Goal: Navigation & Orientation: Find specific page/section

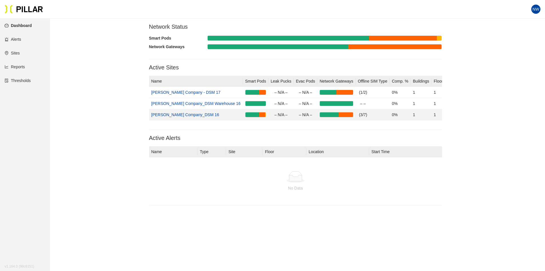
click at [180, 112] on link "[PERSON_NAME] Company_DSM 16" at bounding box center [185, 114] width 68 height 5
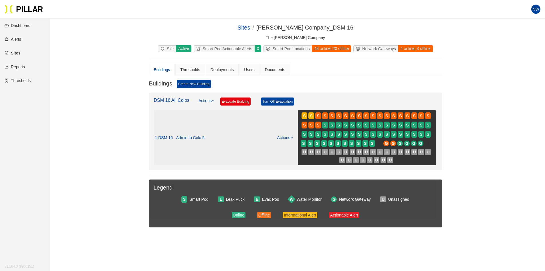
click at [385, 139] on div "S S S S S S S S S S S S S S S S S S S S S S S S S S S S S S S S S S S S S S S S…" at bounding box center [367, 137] width 136 height 53
click at [344, 128] on div at bounding box center [346, 127] width 6 height 1
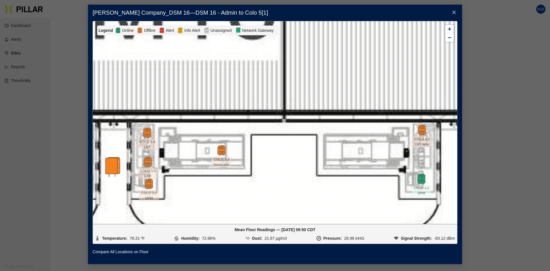
click at [384, 165] on div at bounding box center [275, 122] width 364 height 202
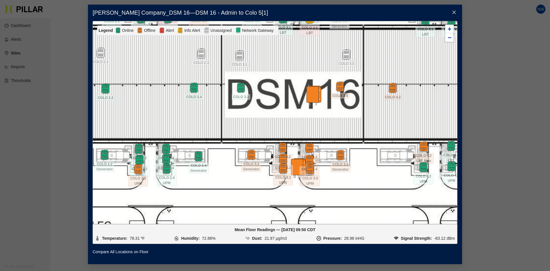
drag, startPoint x: 265, startPoint y: 178, endPoint x: 272, endPoint y: 179, distance: 7.7
click at [272, 178] on div at bounding box center [275, 122] width 364 height 202
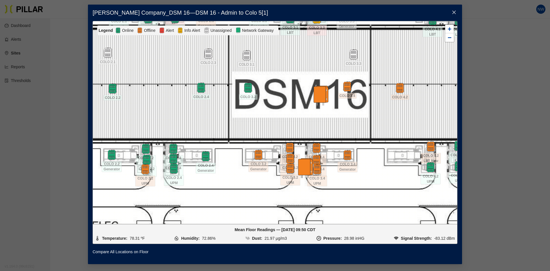
click at [302, 163] on img at bounding box center [305, 168] width 20 height 20
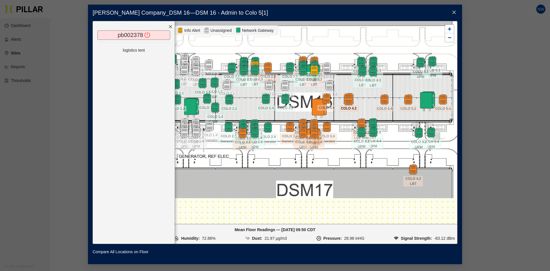
drag, startPoint x: 314, startPoint y: 97, endPoint x: 353, endPoint y: 101, distance: 39.4
click at [352, 101] on img at bounding box center [348, 99] width 12 height 12
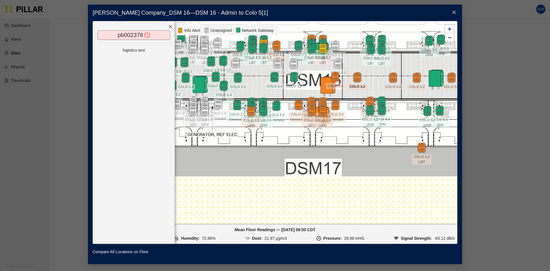
drag, startPoint x: 326, startPoint y: 92, endPoint x: 352, endPoint y: 60, distance: 40.6
click at [352, 60] on div at bounding box center [275, 122] width 364 height 202
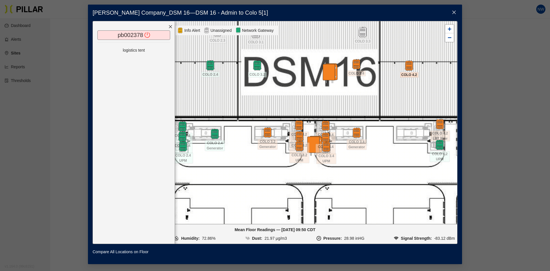
click at [340, 154] on div at bounding box center [275, 122] width 364 height 202
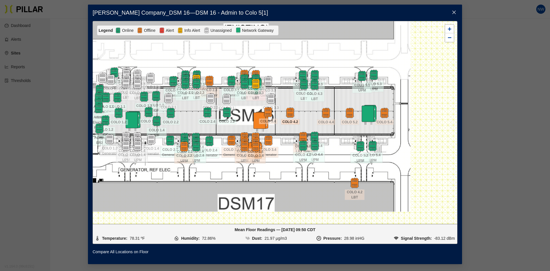
drag, startPoint x: 406, startPoint y: 102, endPoint x: 337, endPoint y: 98, distance: 68.8
click at [337, 98] on div at bounding box center [275, 122] width 364 height 202
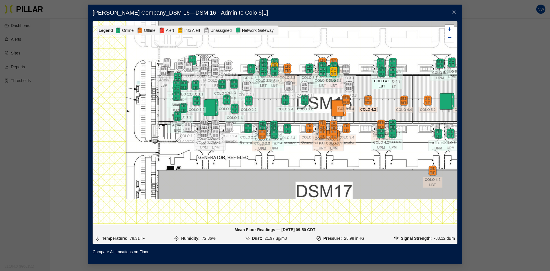
drag, startPoint x: 293, startPoint y: 97, endPoint x: 373, endPoint y: 86, distance: 81.3
click at [373, 86] on span "COLO 4.1 LBT" at bounding box center [382, 83] width 20 height 11
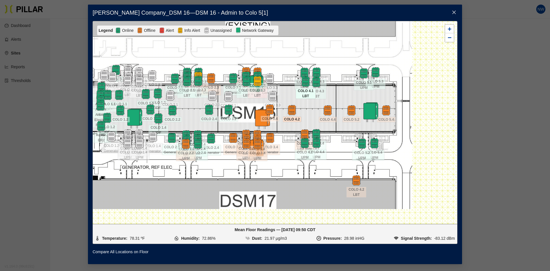
drag, startPoint x: 390, startPoint y: 83, endPoint x: 301, endPoint y: 94, distance: 89.7
click at [301, 94] on span "COLO 4.1 LBT" at bounding box center [305, 93] width 20 height 11
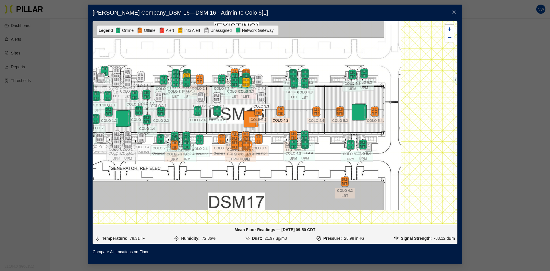
drag, startPoint x: 267, startPoint y: 100, endPoint x: 270, endPoint y: 99, distance: 3.2
click at [267, 99] on div at bounding box center [261, 97] width 20 height 10
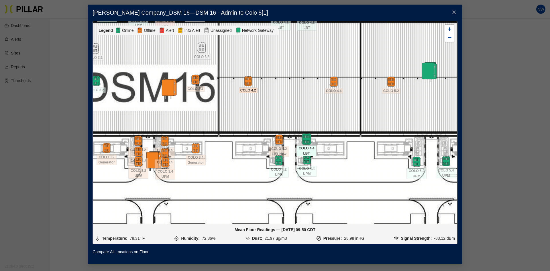
click at [303, 142] on img at bounding box center [306, 139] width 12 height 12
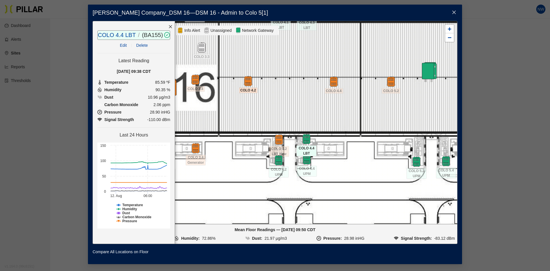
click at [169, 27] on icon "close" at bounding box center [170, 27] width 4 height 4
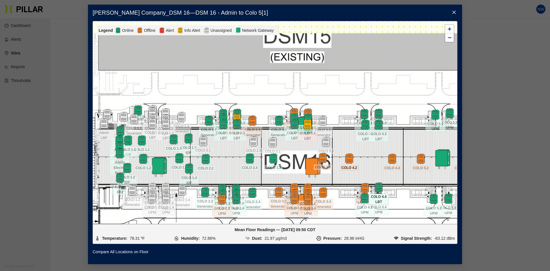
click at [436, 10] on icon "close" at bounding box center [453, 12] width 5 height 5
